Goal: Check status: Check status

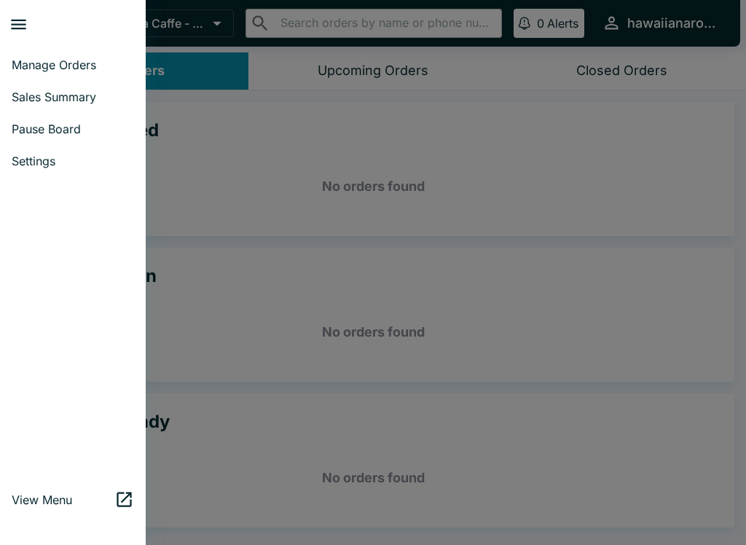
click at [73, 65] on span "Manage Orders" at bounding box center [73, 65] width 122 height 15
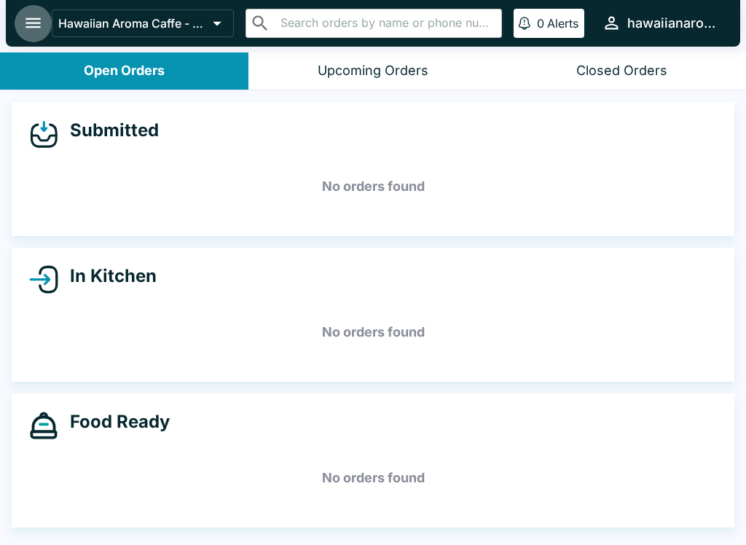
click at [23, 15] on icon "open drawer" at bounding box center [33, 23] width 20 height 20
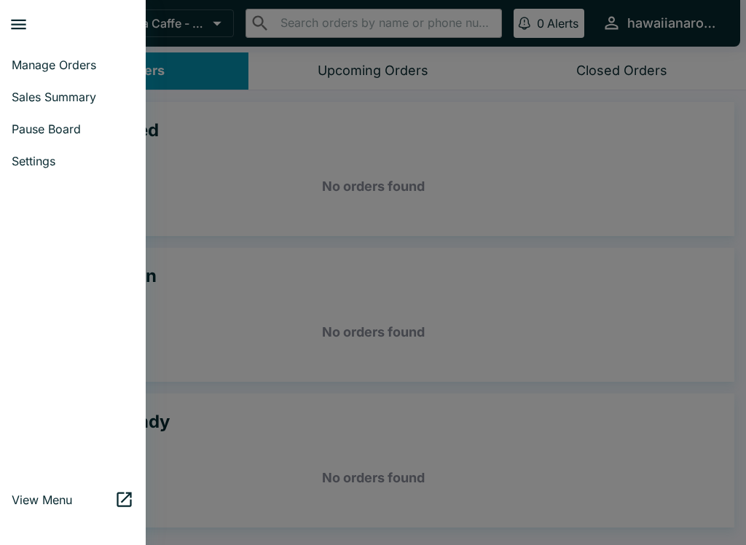
click at [100, 93] on span "Sales Summary" at bounding box center [73, 97] width 122 height 15
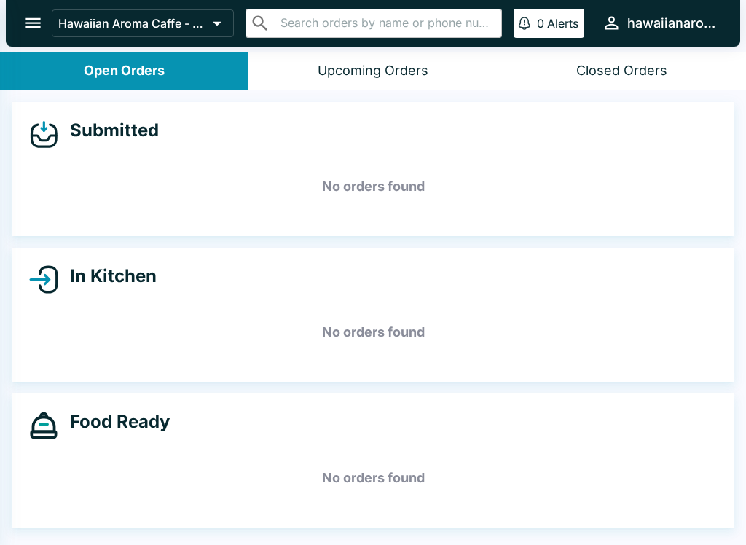
select select "03:00"
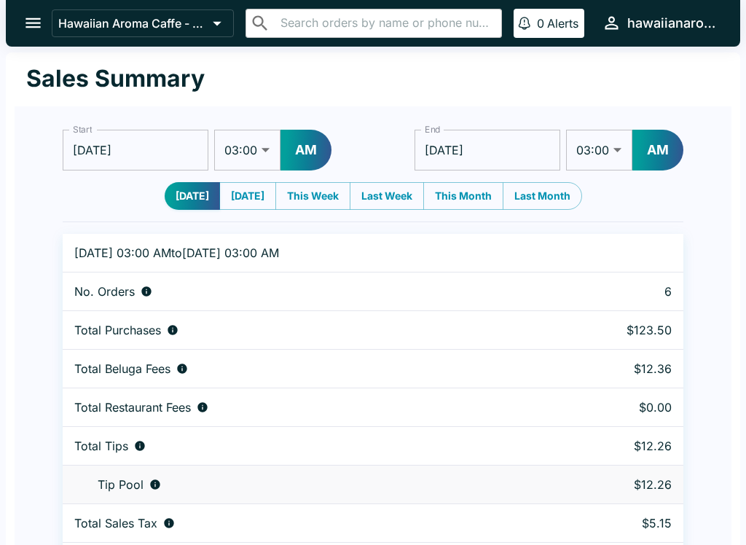
scroll to position [44, 0]
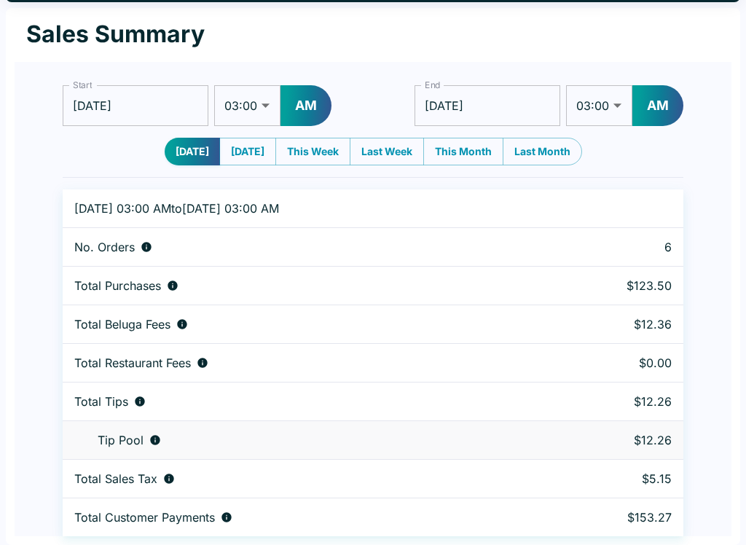
click at [293, 92] on button "AM" at bounding box center [305, 105] width 51 height 41
click at [253, 95] on select "01:00 01:30 02:00 02:30 03:00 03:30 04:00 04:30 05:00 05:30 06:00 06:30 07:00 0…" at bounding box center [247, 105] width 66 height 41
select select "01:00"
click at [496, 105] on input "[DATE]" at bounding box center [487, 105] width 146 height 41
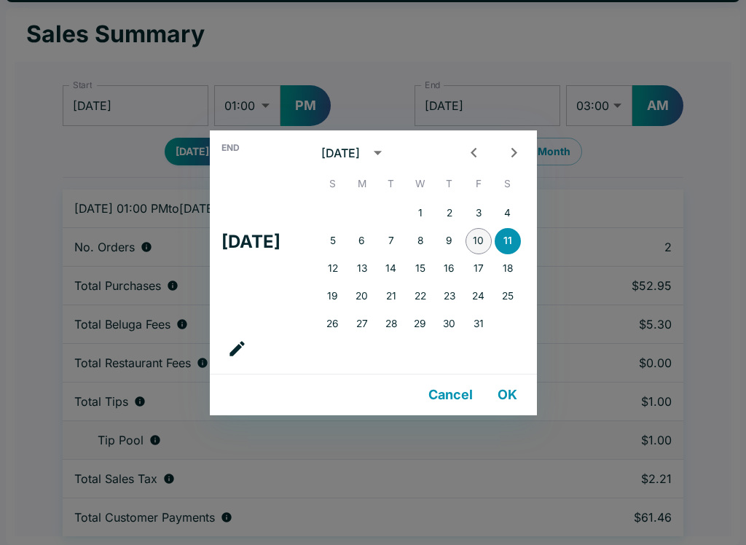
click at [485, 236] on button "10" at bounding box center [478, 241] width 26 height 26
type input "[DATE]"
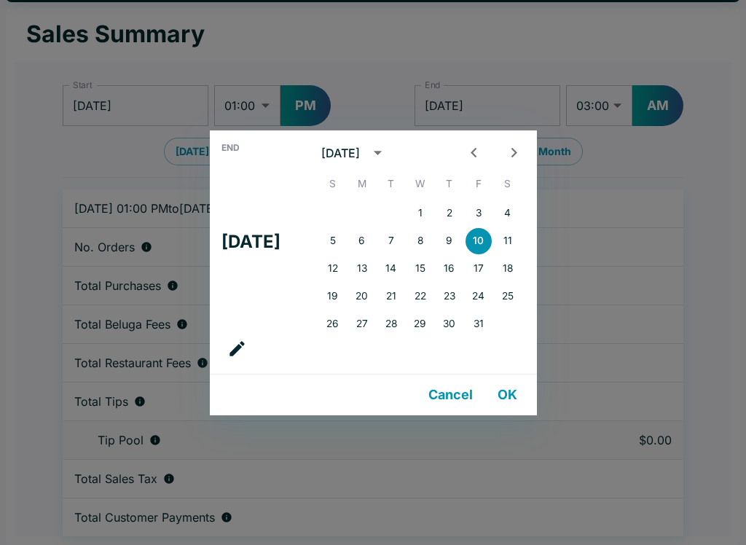
click at [658, 94] on div "End Fri, Oct [DATE] S M T W T F S 1 2 3 4 5 6 7 8 9 10 11 12 13 14 15 16 17 18 …" at bounding box center [373, 272] width 746 height 545
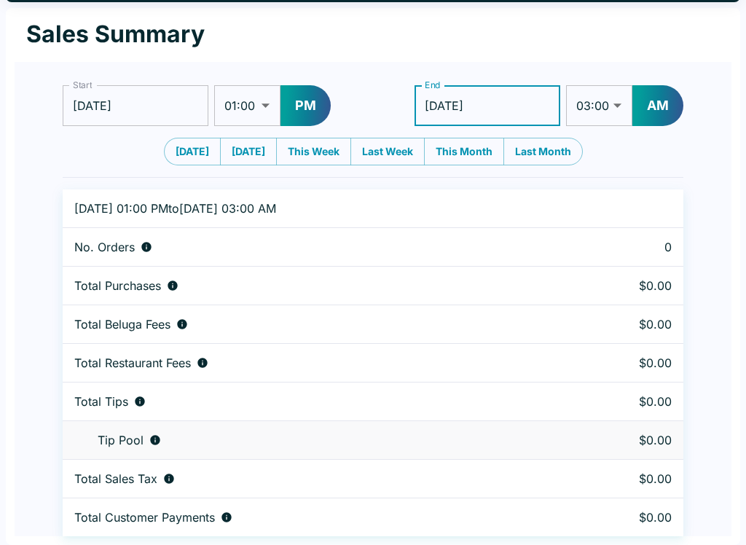
click at [661, 102] on button "AM" at bounding box center [657, 105] width 51 height 41
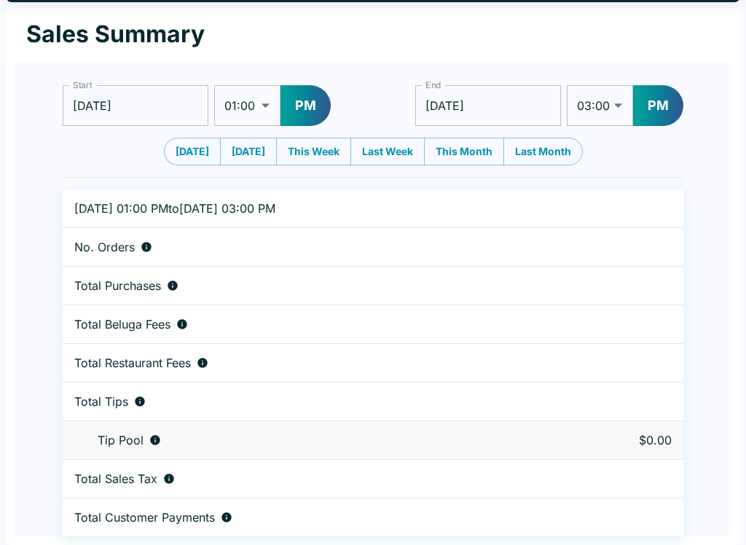
click at [615, 97] on select "01:00 01:30 02:00 02:30 03:00 03:30 04:00 04:30 05:00 05:30 06:00 06:30 07:00 0…" at bounding box center [600, 105] width 66 height 41
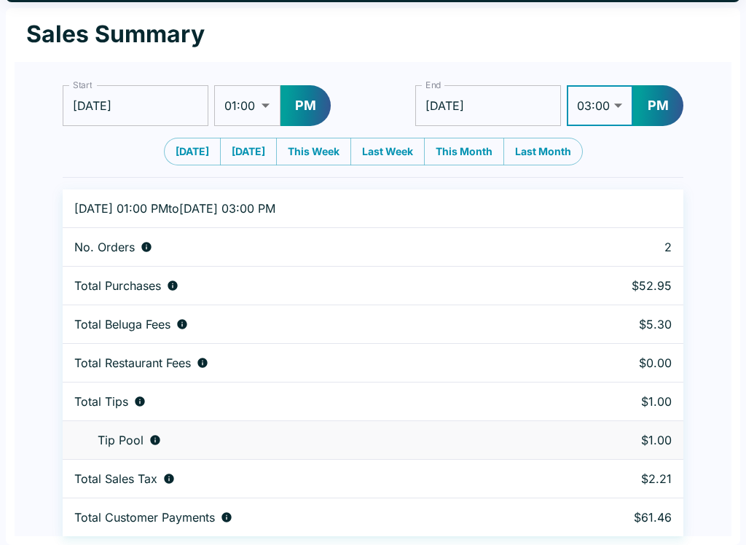
select select "09:00"
